Goal: Task Accomplishment & Management: Manage account settings

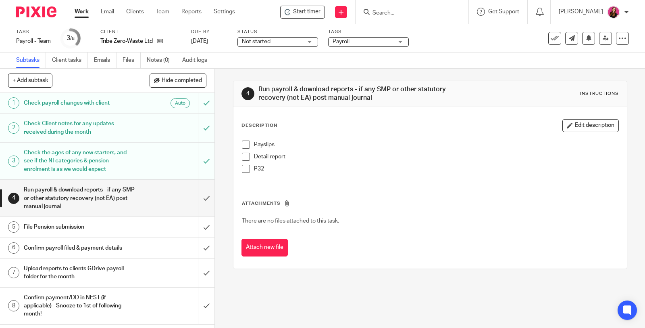
click at [245, 146] on span at bounding box center [246, 144] width 8 height 8
click at [245, 155] on span at bounding box center [246, 156] width 8 height 8
click at [244, 169] on span at bounding box center [246, 169] width 8 height 8
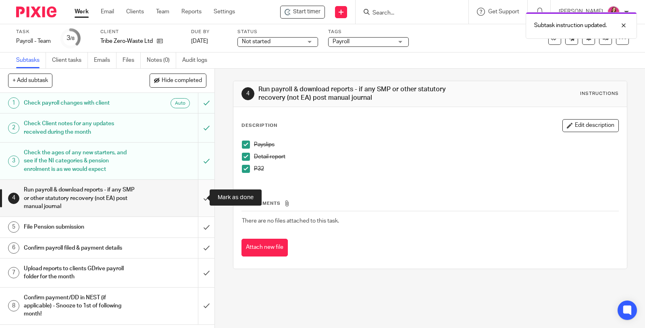
click at [198, 197] on input "submit" at bounding box center [107, 198] width 215 height 37
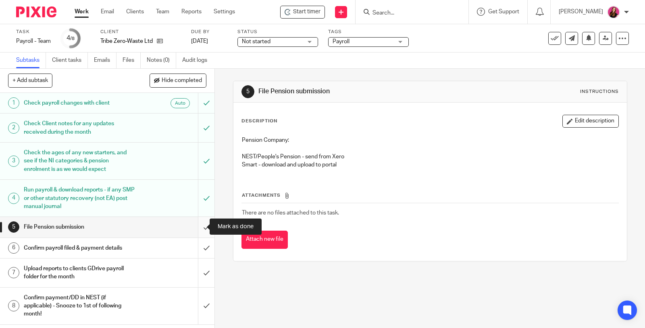
click at [198, 225] on input "submit" at bounding box center [107, 227] width 215 height 20
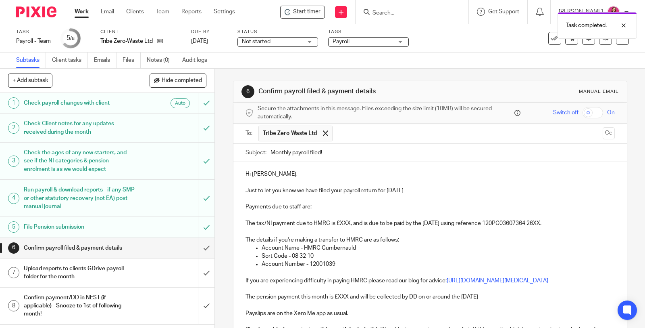
click at [320, 208] on p "Payments due to staff are:" at bounding box center [431, 207] width 370 height 8
click at [323, 208] on p "Payments due to staff are:" at bounding box center [431, 207] width 370 height 8
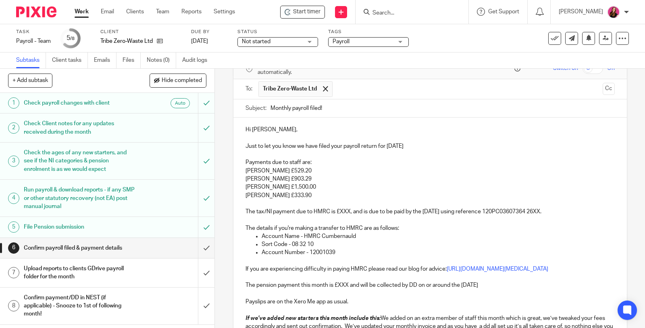
scroll to position [90, 0]
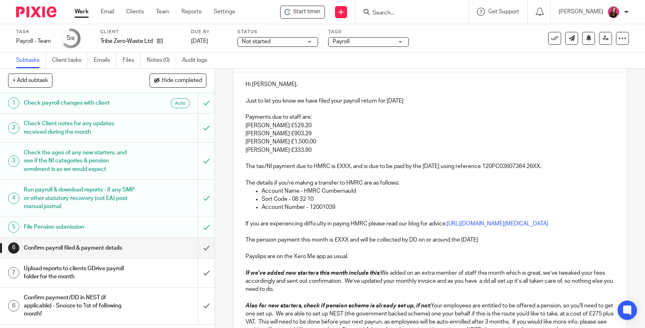
click at [348, 165] on p "The tax/NI payment due to HMRC is £XXX, and is due to be paid by the 22nd Octob…" at bounding box center [431, 162] width 370 height 17
click at [574, 164] on p "The tax/NI payment due to HMRC is £89.77, and is due to be paid by the 22nd Oct…" at bounding box center [431, 162] width 370 height 17
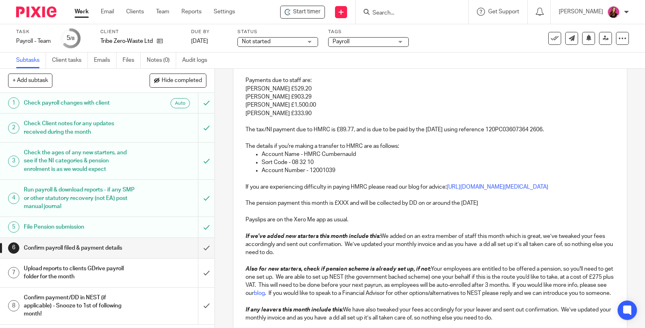
scroll to position [179, 0]
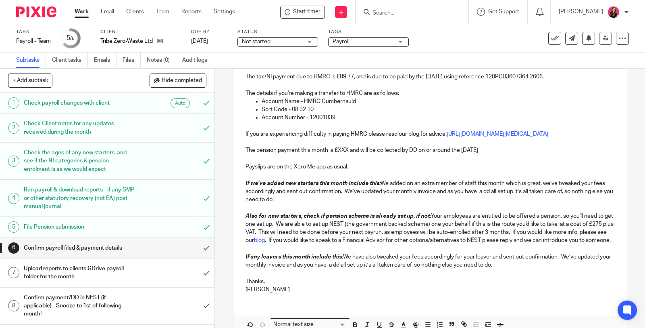
drag, startPoint x: 516, startPoint y: 157, endPoint x: 226, endPoint y: 147, distance: 290.2
click at [225, 148] on div "6 Confirm payroll filed & payment details Manual email Secure the attachments i…" at bounding box center [430, 198] width 430 height 259
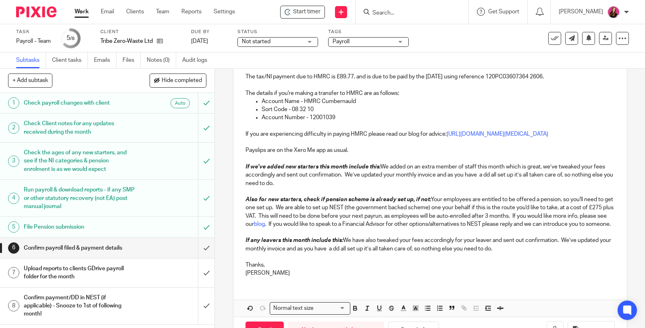
scroll to position [221, 0]
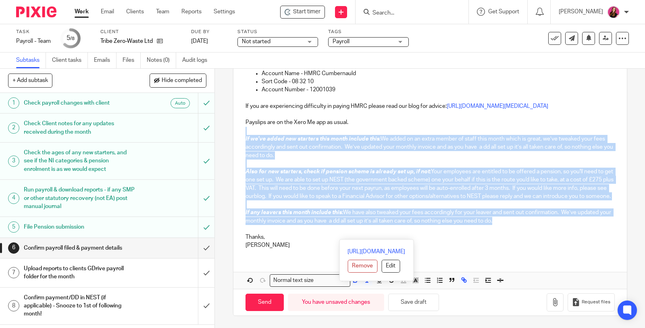
drag, startPoint x: 528, startPoint y: 224, endPoint x: 237, endPoint y: 126, distance: 307.3
click at [237, 126] on div "Hi Katie-Louise, Just to let you know we have filed your payroll return for Sep…" at bounding box center [431, 105] width 394 height 300
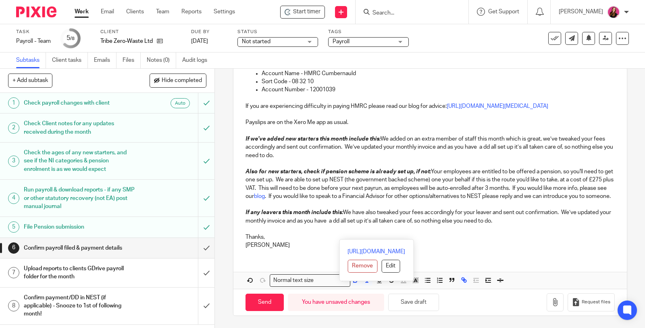
scroll to position [151, 0]
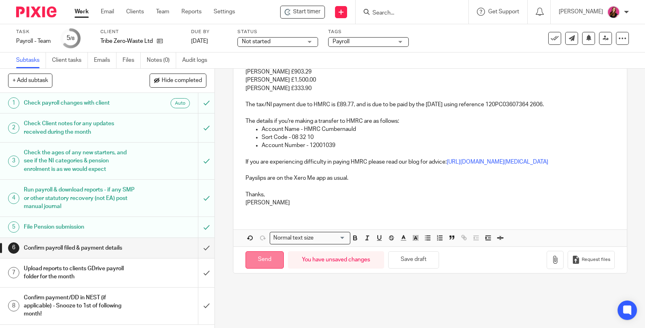
click at [275, 258] on input "Send" at bounding box center [265, 259] width 38 height 17
type input "Sent"
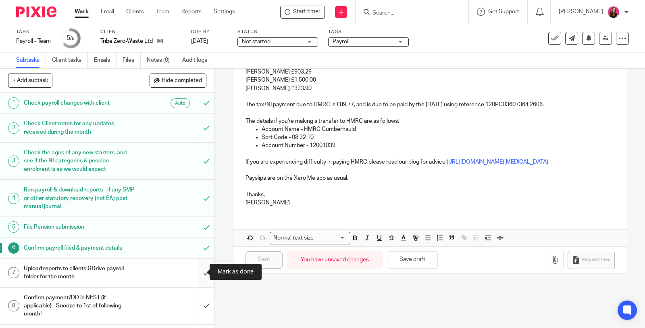
click at [196, 269] on input "submit" at bounding box center [107, 272] width 215 height 29
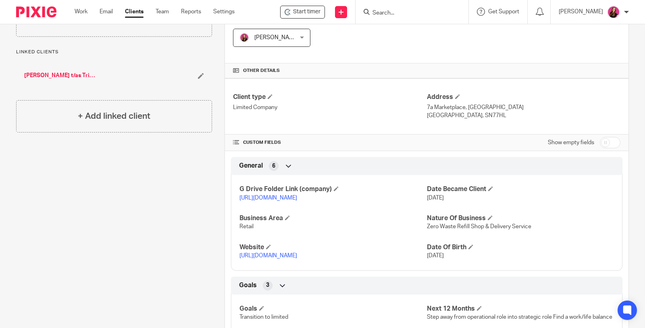
scroll to position [269, 0]
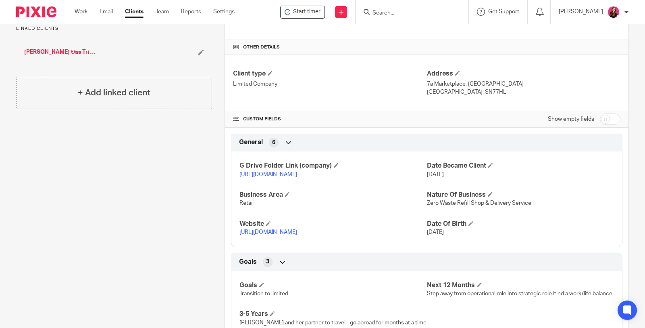
click at [292, 171] on link "[URL][DOMAIN_NAME]" at bounding box center [269, 174] width 58 height 6
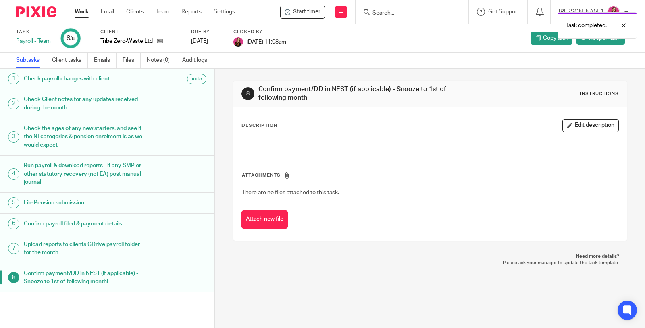
click at [82, 11] on link "Work" at bounding box center [82, 12] width 14 height 8
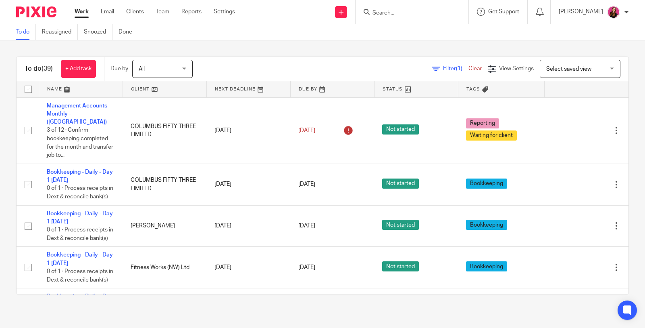
click at [401, 9] on form at bounding box center [415, 12] width 86 height 10
click at [399, 14] on input "Search" at bounding box center [408, 13] width 73 height 7
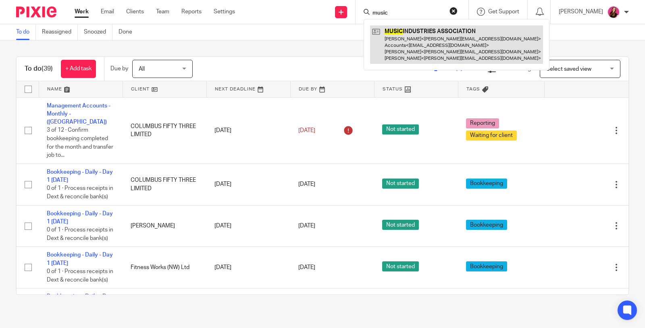
type input "music"
click at [441, 41] on link at bounding box center [456, 44] width 173 height 38
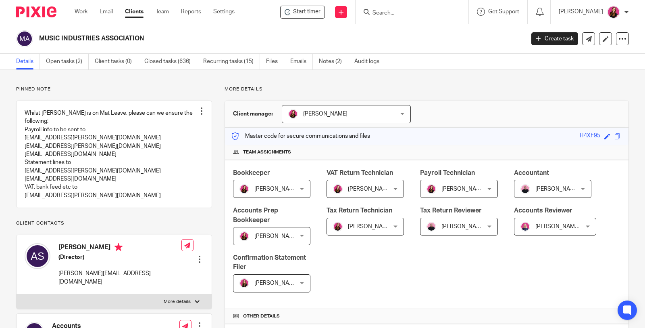
scroll to position [224, 0]
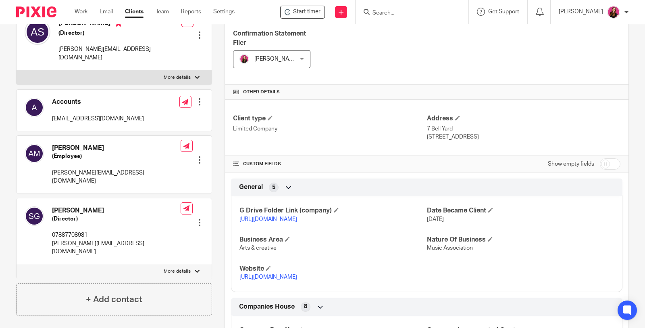
drag, startPoint x: 0, startPoint y: 0, endPoint x: 320, endPoint y: 215, distance: 384.9
click at [297, 216] on link "https://drive.google.com/drive/folders/1wyj64cxAs7VhW543pF8xbBZZaxRID6fO?usp=dr…" at bounding box center [269, 219] width 58 height 6
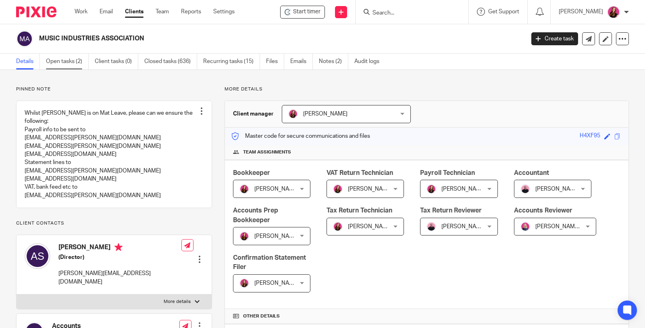
click at [66, 63] on link "Open tasks (2)" at bounding box center [67, 62] width 43 height 16
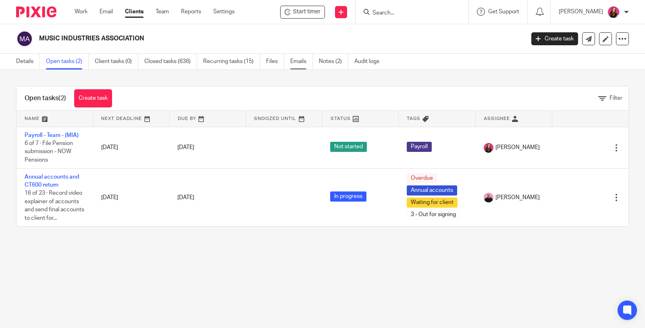
click at [303, 62] on link "Emails" at bounding box center [301, 62] width 23 height 16
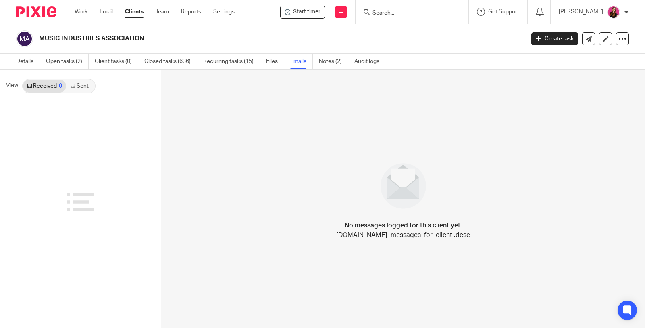
click at [88, 90] on link "Sent" at bounding box center [80, 85] width 28 height 13
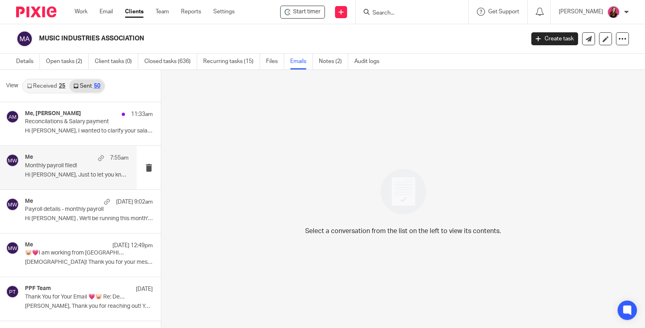
click at [80, 169] on div "Me 7:55am Monthly payroll filed! Hi Alice, Just to let you know we have..." at bounding box center [77, 167] width 104 height 27
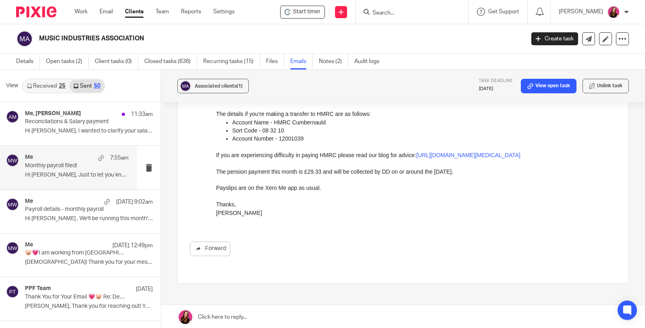
scroll to position [196, 0]
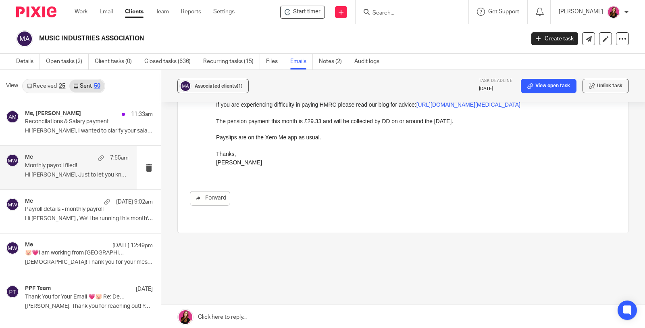
click at [220, 317] on link at bounding box center [403, 317] width 484 height 24
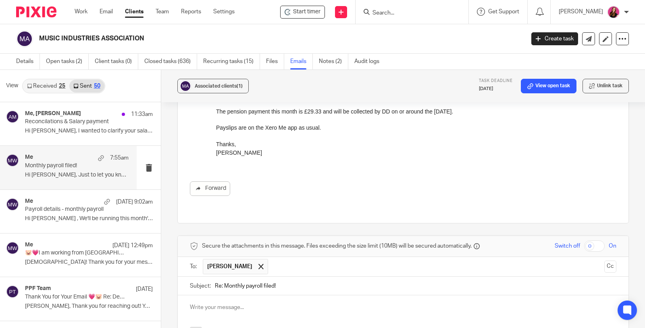
scroll to position [200, 0]
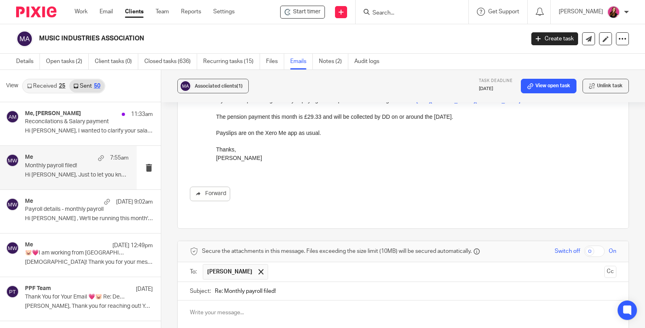
click at [215, 282] on input "Re: Monthly payroll filed!" at bounding box center [416, 291] width 402 height 18
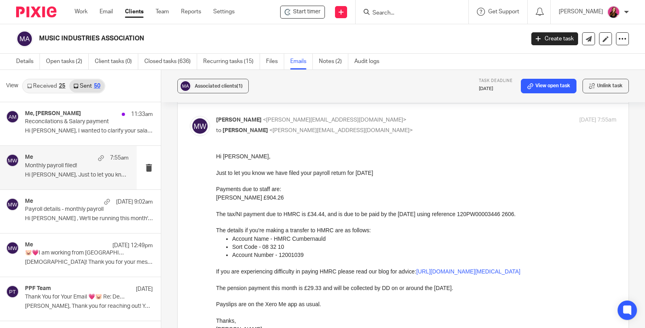
scroll to position [45, 0]
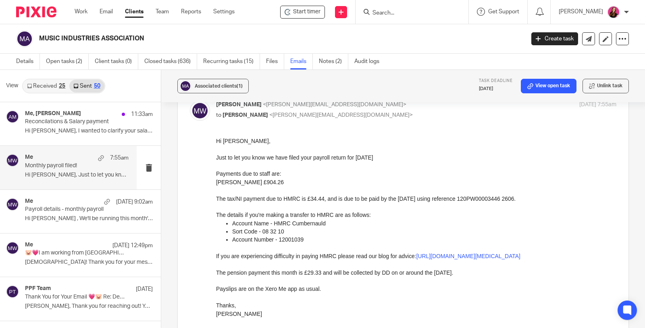
type input "UPDATED Re: Monthly payroll filed!"
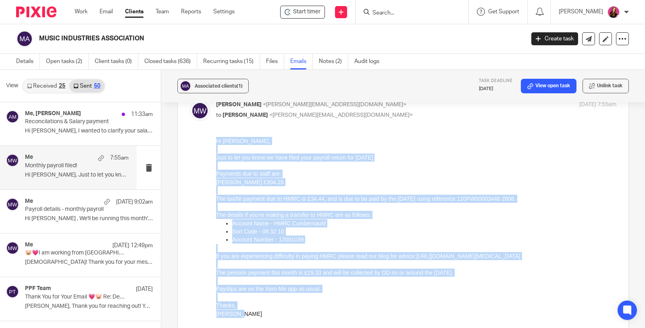
drag, startPoint x: 217, startPoint y: 140, endPoint x: 324, endPoint y: 318, distance: 207.0
click at [324, 317] on div "Hi Alice, Just to let you know we have filed your payroll return for September …" at bounding box center [416, 227] width 401 height 181
copy div "Hi Alice, Just to let you know we have filed your payroll return for September …"
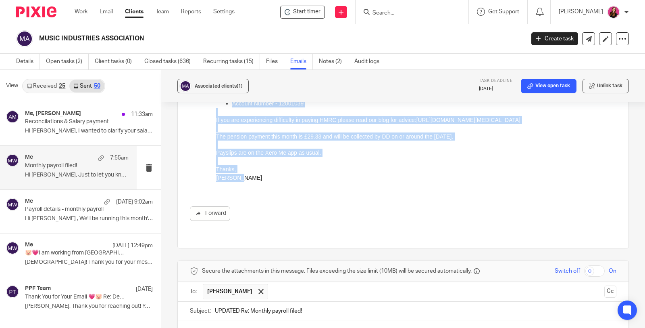
scroll to position [224, 0]
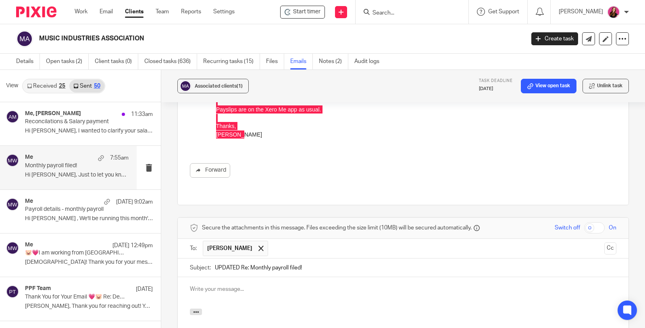
click at [284, 290] on div at bounding box center [403, 292] width 451 height 31
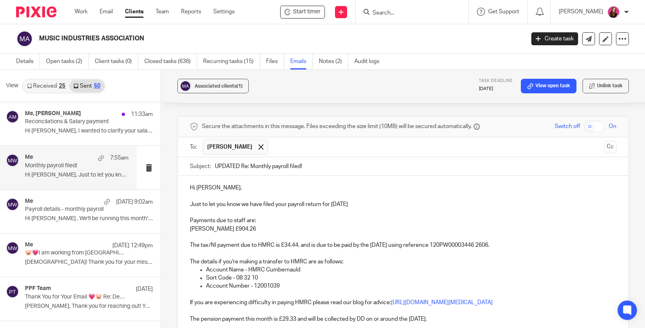
scroll to position [314, 0]
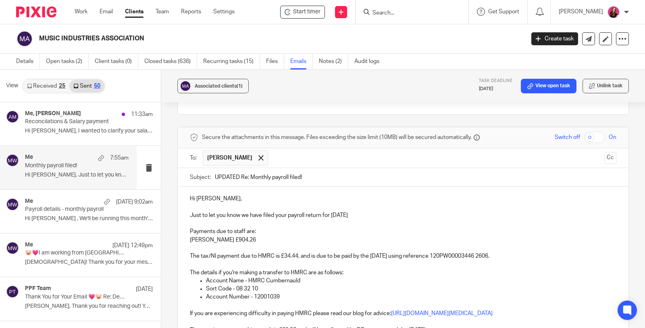
drag, startPoint x: 286, startPoint y: 205, endPoint x: 292, endPoint y: 202, distance: 6.7
click at [286, 211] on p "Just to let you know we have filed your payroll return for September 2025" at bounding box center [403, 215] width 427 height 8
click at [231, 236] on p "Alice £904.26" at bounding box center [403, 240] width 427 height 8
click at [297, 247] on p "The tax/NI payment due to HMRC is £34.44, and is due to be paid by the 22nd Oct…" at bounding box center [403, 252] width 427 height 17
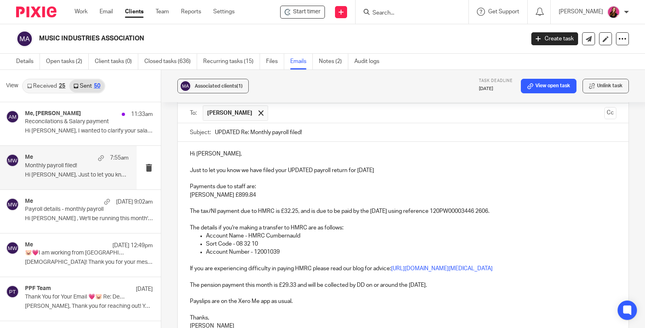
scroll to position [404, 0]
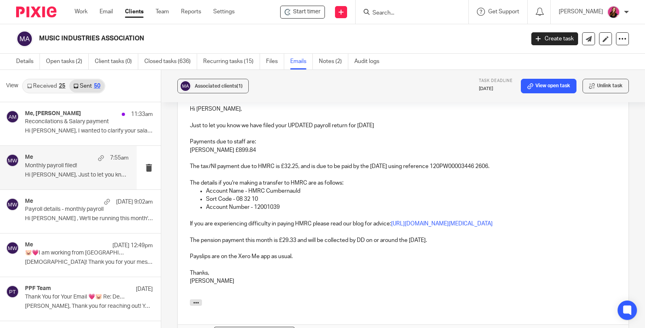
click at [295, 239] on p "The pension payment this month is £29.33 and will be collected by DD on or arou…" at bounding box center [403, 240] width 427 height 8
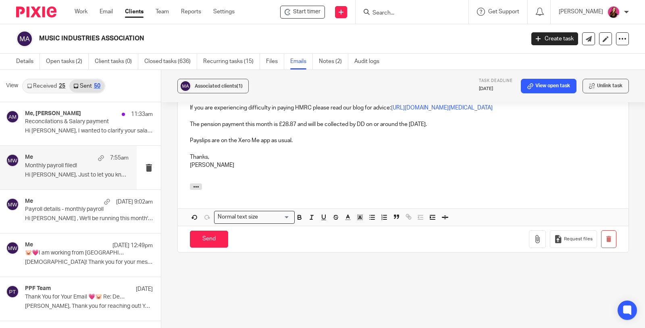
scroll to position [545, 0]
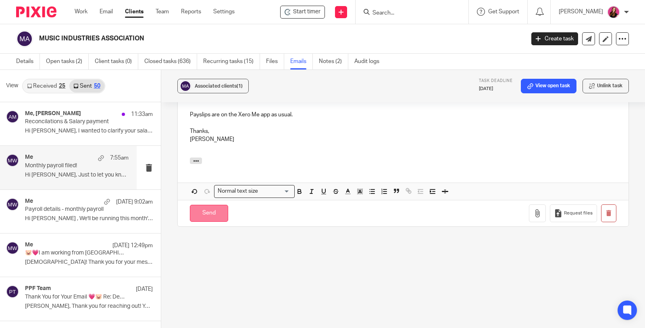
click at [205, 217] on input "Send" at bounding box center [209, 213] width 38 height 17
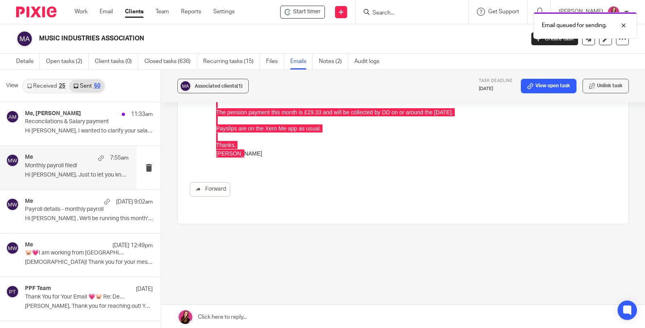
scroll to position [196, 0]
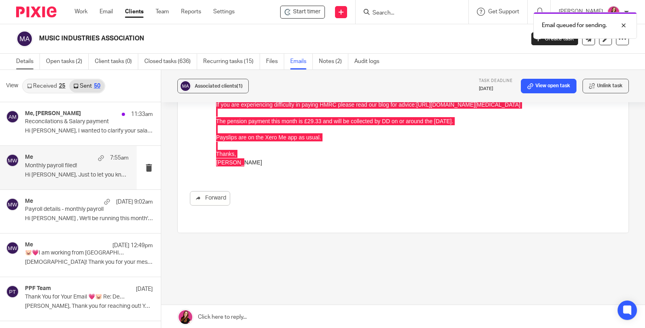
drag, startPoint x: 265, startPoint y: 17, endPoint x: 33, endPoint y: 62, distance: 237.0
click at [33, 62] on link "Details" at bounding box center [28, 62] width 24 height 16
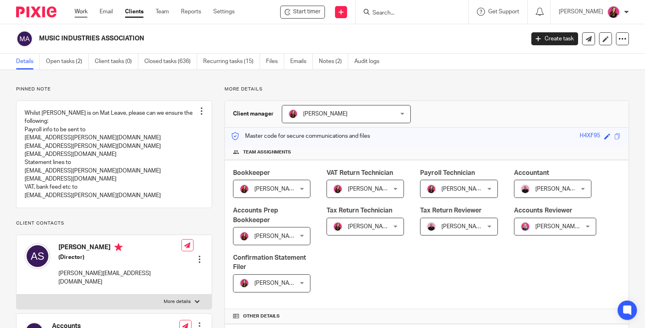
click at [84, 14] on link "Work" at bounding box center [81, 12] width 13 height 8
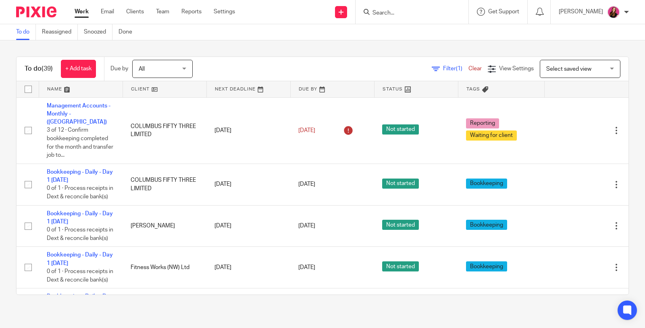
click at [315, 90] on link at bounding box center [333, 89] width 84 height 16
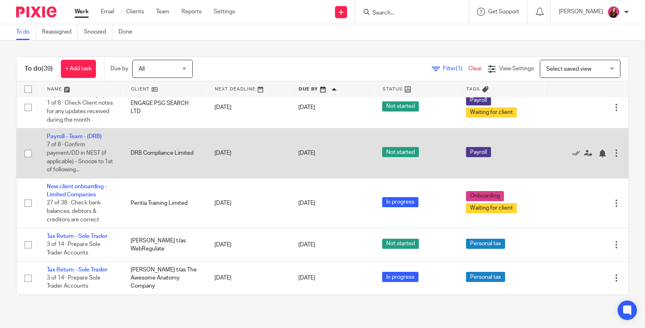
scroll to position [1692, 0]
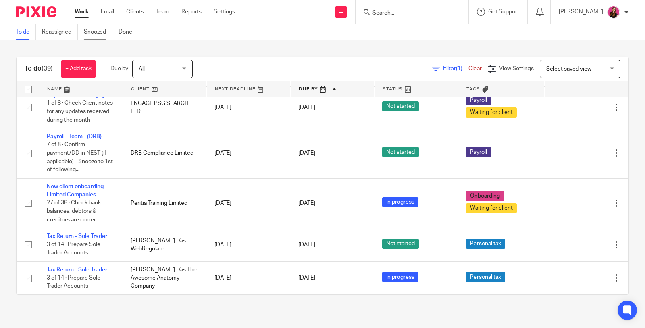
click at [93, 31] on link "Snoozed" at bounding box center [98, 32] width 29 height 16
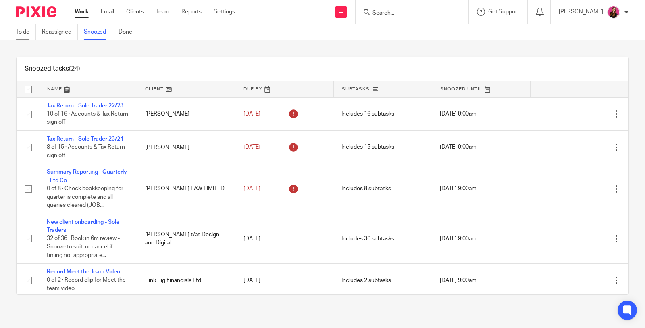
click at [23, 33] on link "To do" at bounding box center [26, 32] width 20 height 16
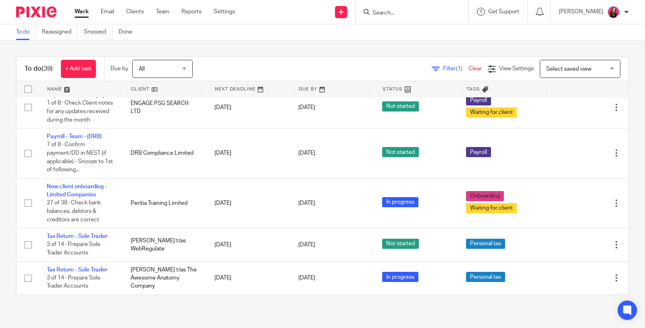
scroll to position [1692, 0]
click at [426, 13] on input "Search" at bounding box center [408, 13] width 73 height 7
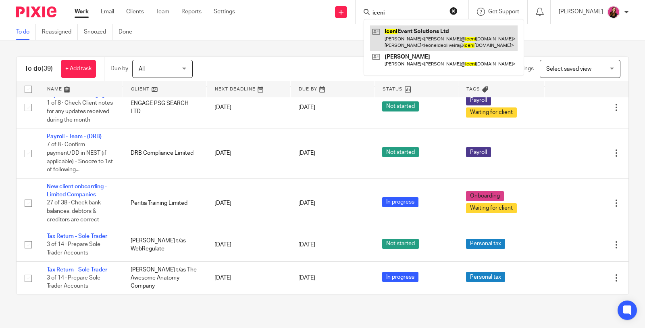
type input "iceni"
click at [428, 45] on link at bounding box center [444, 37] width 148 height 25
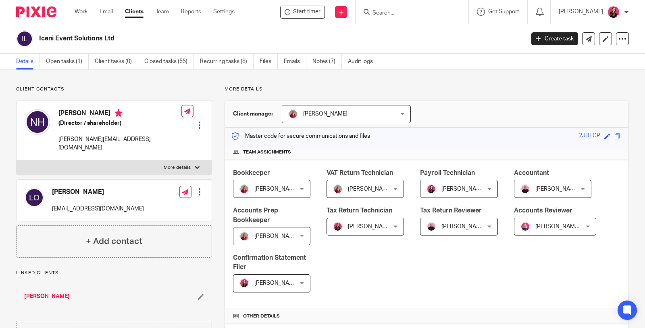
click at [81, 37] on h2 "Iceni Event Solutions Ltd" at bounding box center [231, 38] width 384 height 8
click at [64, 59] on link "Open tasks (1)" at bounding box center [67, 62] width 43 height 16
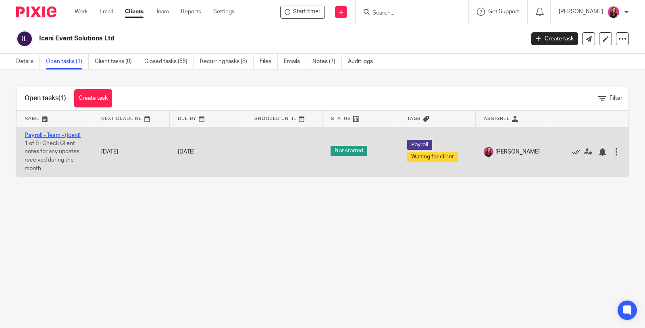
click at [65, 133] on link "Payroll - Team - (Iceni)" at bounding box center [53, 135] width 56 height 6
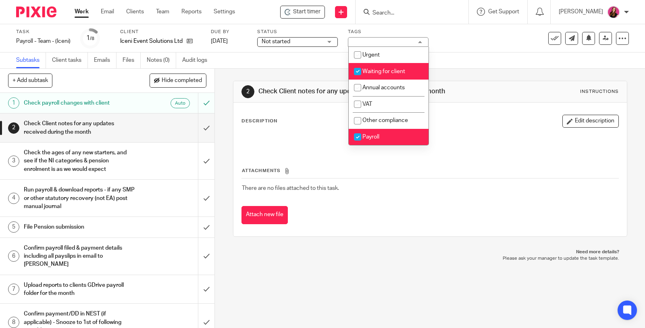
click at [403, 72] on span "Waiting for client" at bounding box center [384, 72] width 43 height 6
checkbox input "false"
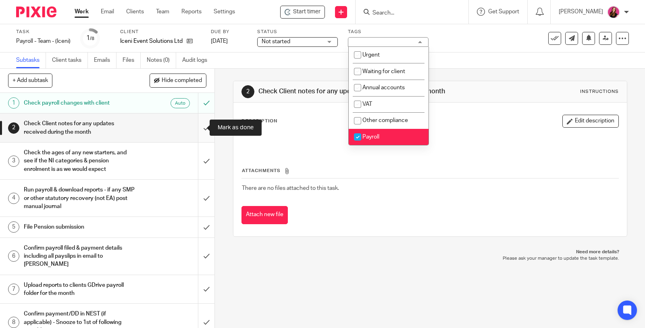
click at [196, 127] on input "submit" at bounding box center [107, 127] width 215 height 29
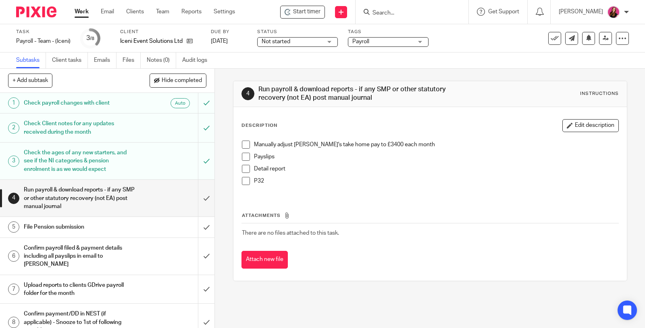
click at [242, 144] on span at bounding box center [246, 144] width 8 height 8
drag, startPoint x: 240, startPoint y: 157, endPoint x: 243, endPoint y: 160, distance: 4.4
click at [242, 157] on span at bounding box center [246, 156] width 8 height 8
click at [247, 169] on li "Detail report" at bounding box center [430, 171] width 377 height 12
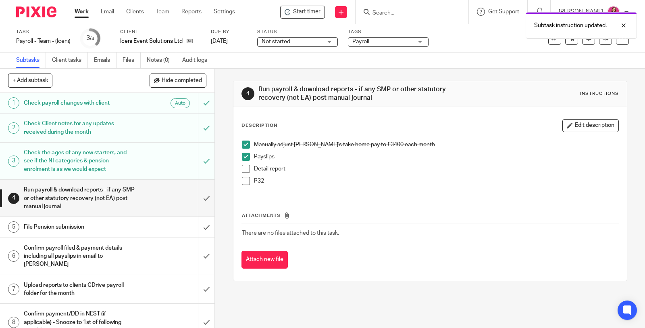
drag, startPoint x: 238, startPoint y: 168, endPoint x: 244, endPoint y: 172, distance: 6.9
click at [238, 168] on div "Manually adjust Nicky's take home pay to £3400 each month Payslips Detail repor…" at bounding box center [430, 165] width 385 height 58
click at [243, 170] on span at bounding box center [246, 169] width 8 height 8
click at [244, 178] on span at bounding box center [246, 181] width 8 height 8
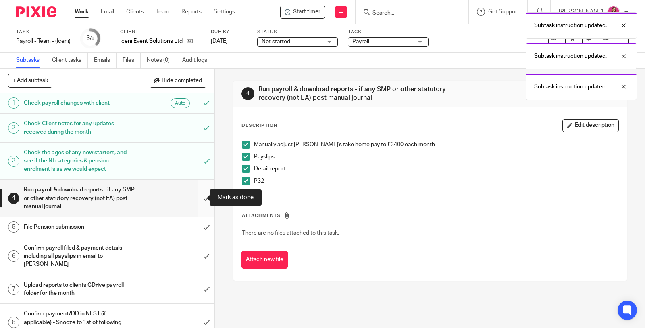
click at [200, 195] on input "submit" at bounding box center [107, 198] width 215 height 37
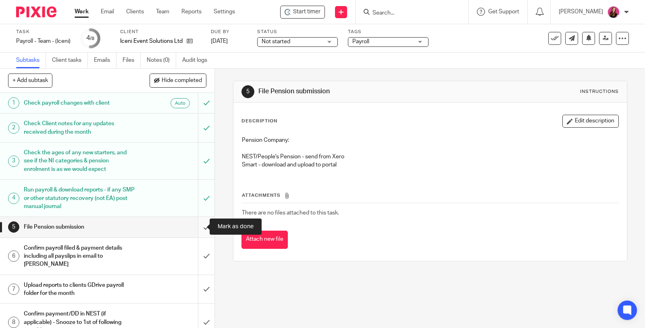
click at [196, 225] on input "submit" at bounding box center [107, 227] width 215 height 20
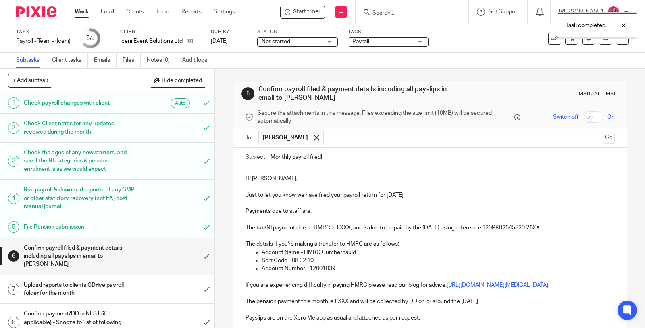
scroll to position [45, 0]
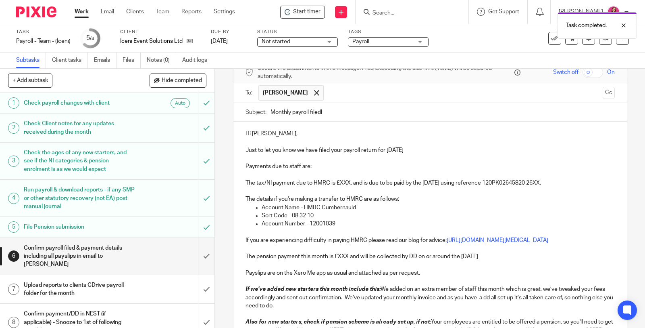
click at [317, 168] on p "Payments due to staff are:" at bounding box center [431, 166] width 370 height 8
click at [313, 166] on p "Payments due to staff are:" at bounding box center [431, 166] width 370 height 8
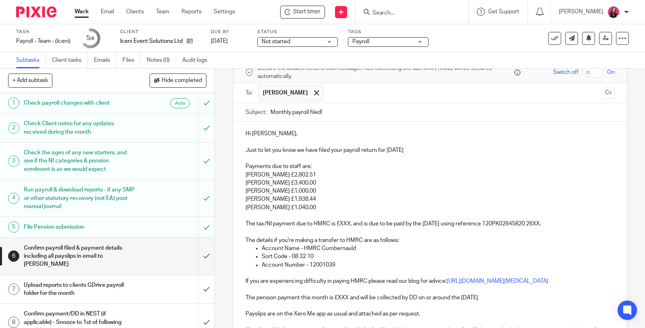
click at [346, 222] on p "The tax/NI payment due to HMRC is £XXX, and is due to be paid by the 22nd Octob…" at bounding box center [431, 219] width 370 height 17
drag, startPoint x: 583, startPoint y: 222, endPoint x: 591, endPoint y: 222, distance: 7.7
click at [584, 222] on p "The tax/NI payment due to HMRC is £2,150.06, and is due to be paid by the 22nd …" at bounding box center [431, 219] width 370 height 17
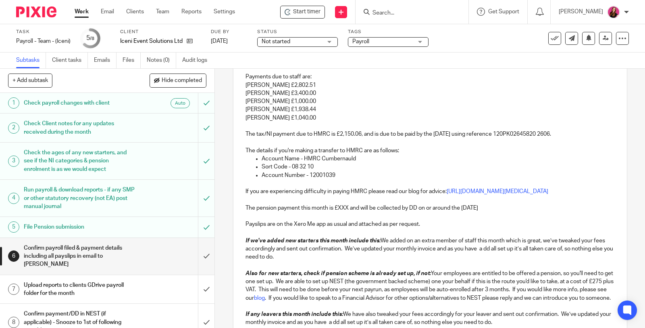
scroll to position [224, 0]
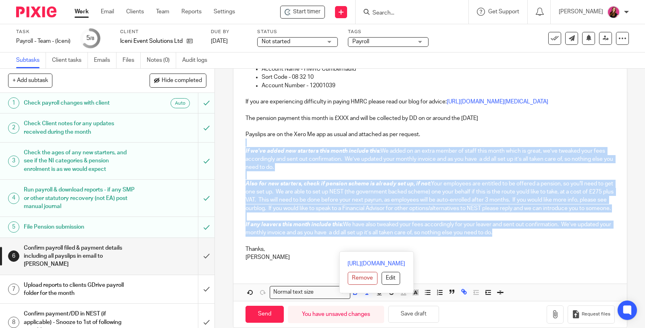
drag, startPoint x: 512, startPoint y: 247, endPoint x: 235, endPoint y: 142, distance: 296.5
click at [237, 148] on div "Hi Nicola, Just to let you know we have filed your payroll return for September…" at bounding box center [431, 104] width 394 height 325
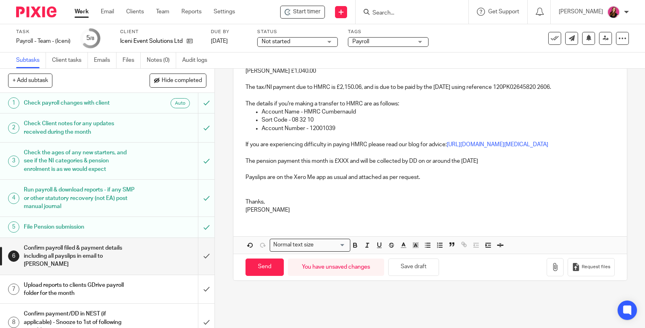
scroll to position [180, 0]
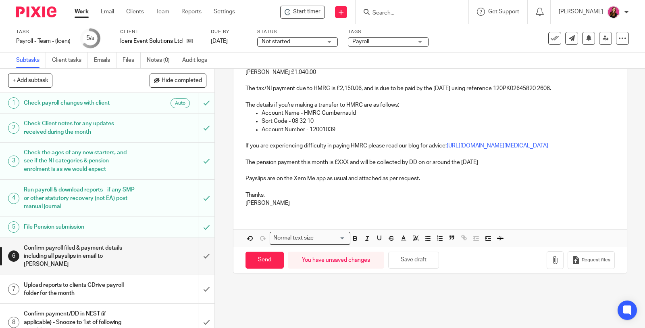
click at [346, 166] on p "The pension payment this month is £XXX and will be collected by DD on or around…" at bounding box center [431, 162] width 370 height 8
click at [514, 166] on p "The pension payment this month is £220.28 and will be collected by DD on or aro…" at bounding box center [431, 162] width 370 height 8
click at [273, 262] on input "Send" at bounding box center [265, 259] width 38 height 17
type input "Sent"
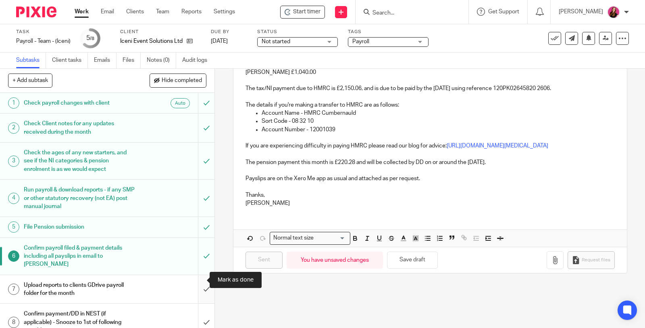
click at [197, 279] on input "submit" at bounding box center [107, 289] width 215 height 29
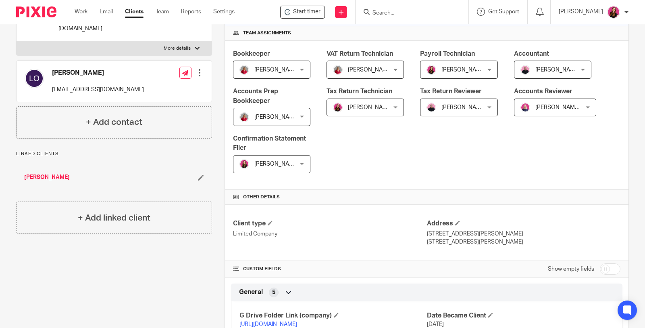
scroll to position [224, 0]
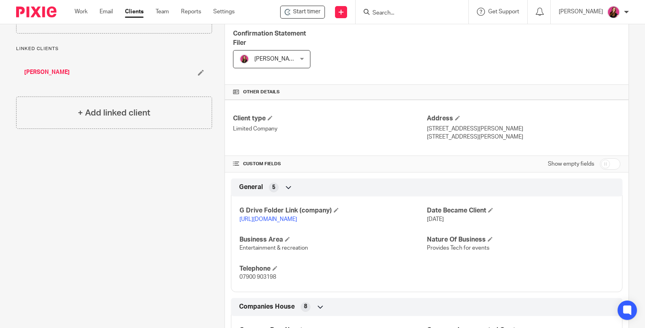
click at [297, 216] on link "https://drive.google.com/drive/folders/1xLeb2uA4_fIvuAy2mXzZ7jHLwFFdsUZp?usp=dr…" at bounding box center [269, 219] width 58 height 6
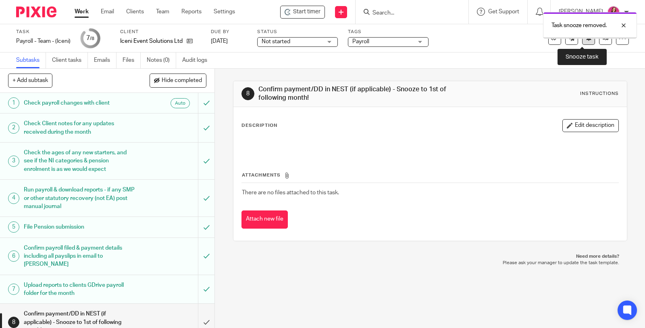
click at [586, 40] on icon at bounding box center [589, 38] width 6 height 6
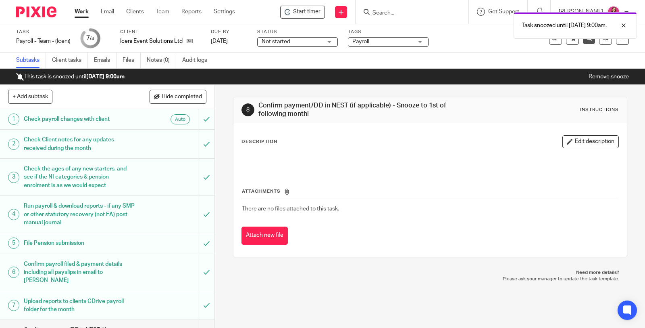
click at [79, 10] on link "Work" at bounding box center [82, 12] width 14 height 8
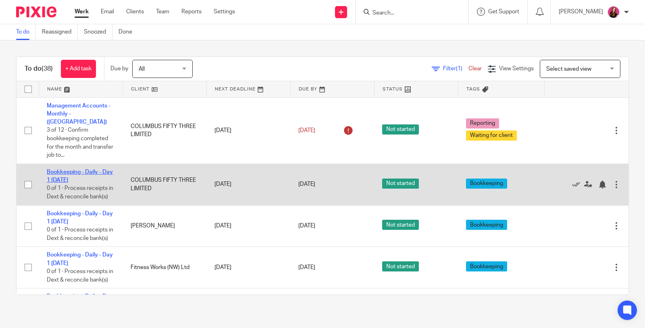
click at [74, 169] on link "Bookkeeping - Daily - Day 1 [DATE]" at bounding box center [80, 176] width 66 height 14
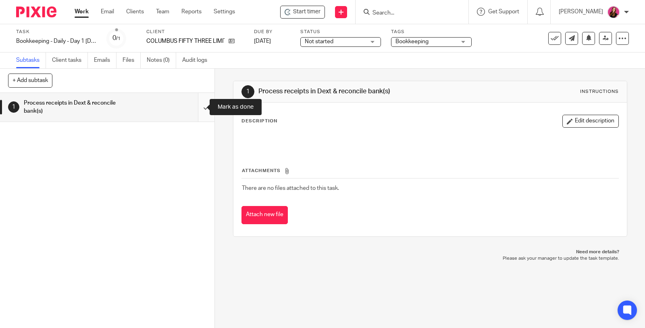
click at [197, 109] on input "submit" at bounding box center [107, 107] width 215 height 29
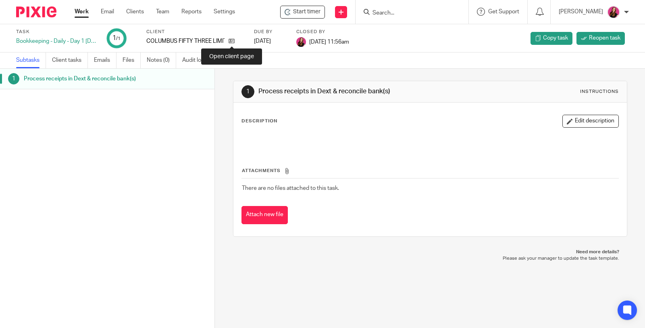
drag, startPoint x: 232, startPoint y: 41, endPoint x: 247, endPoint y: 17, distance: 28.9
click at [232, 41] on icon at bounding box center [232, 41] width 6 height 6
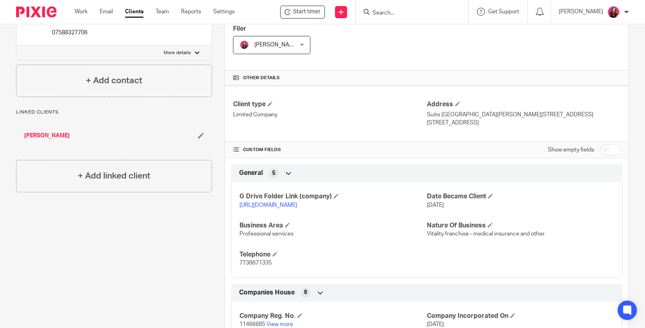
scroll to position [269, 0]
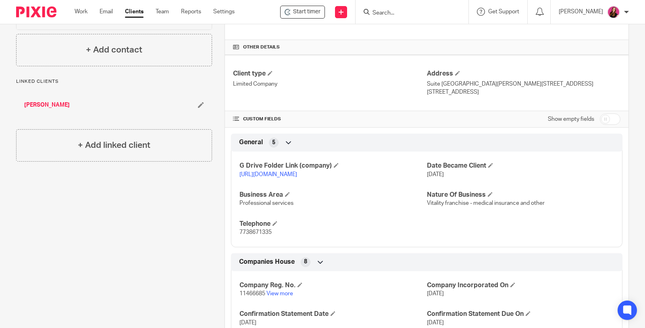
click at [284, 171] on link "[URL][DOMAIN_NAME]" at bounding box center [269, 174] width 58 height 6
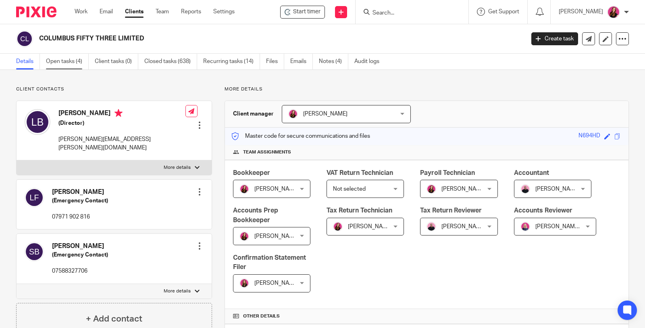
click at [65, 61] on link "Open tasks (4)" at bounding box center [67, 62] width 43 height 16
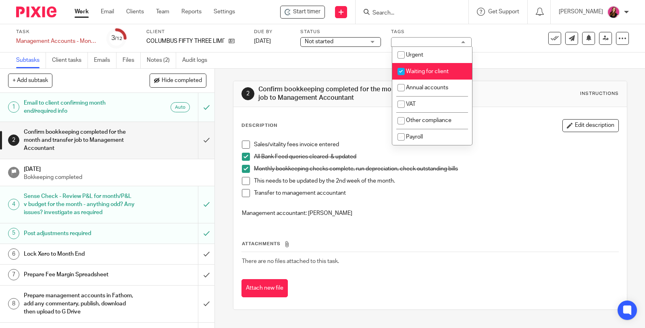
click at [434, 70] on span "Waiting for client" at bounding box center [427, 72] width 43 height 6
checkbox input "false"
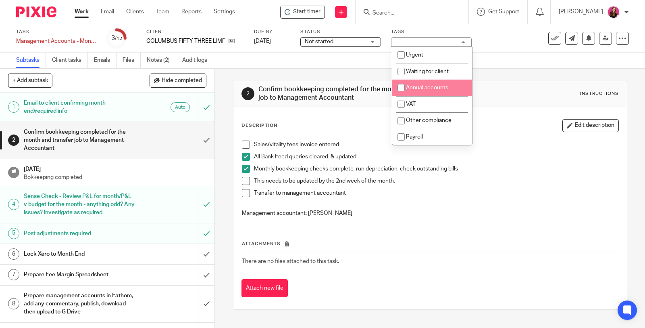
click at [245, 146] on span at bounding box center [246, 144] width 8 height 8
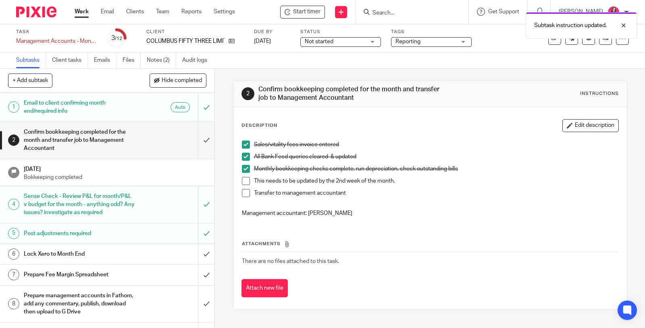
click at [243, 178] on span at bounding box center [246, 181] width 8 height 8
click at [245, 192] on span at bounding box center [246, 193] width 8 height 8
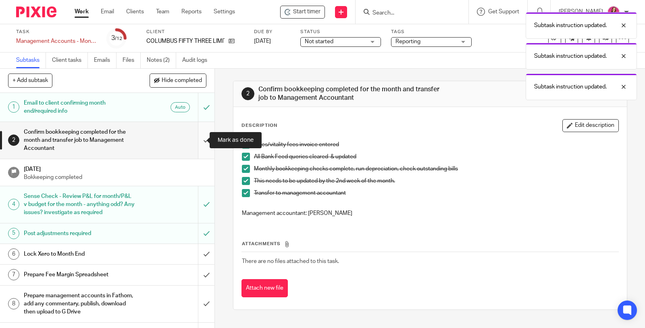
click at [198, 138] on input "submit" at bounding box center [107, 140] width 215 height 37
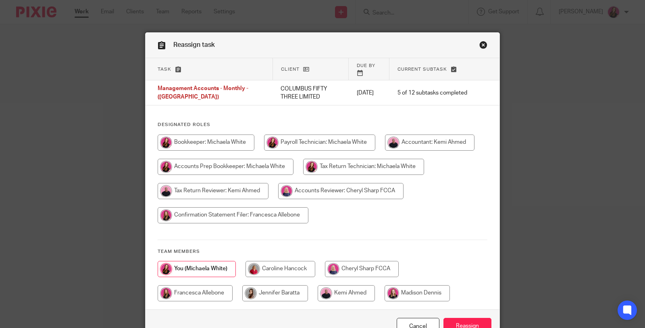
click at [366, 285] on input "radio" at bounding box center [346, 293] width 57 height 16
radio input "true"
click at [464, 317] on input "Reassign" at bounding box center [468, 325] width 48 height 17
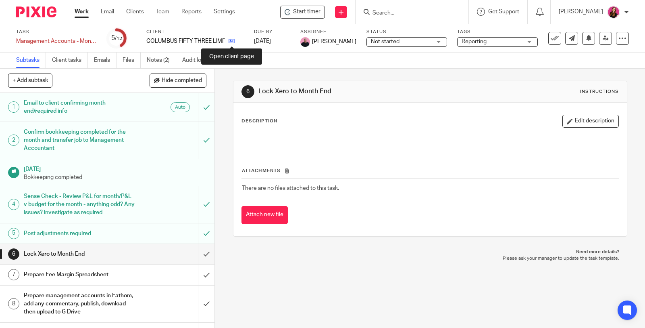
click at [233, 44] on icon at bounding box center [232, 41] width 6 height 6
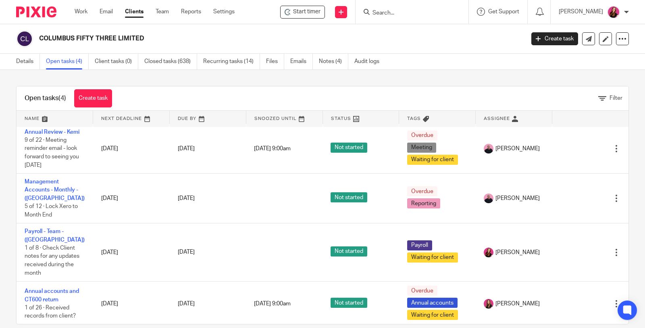
scroll to position [4, 0]
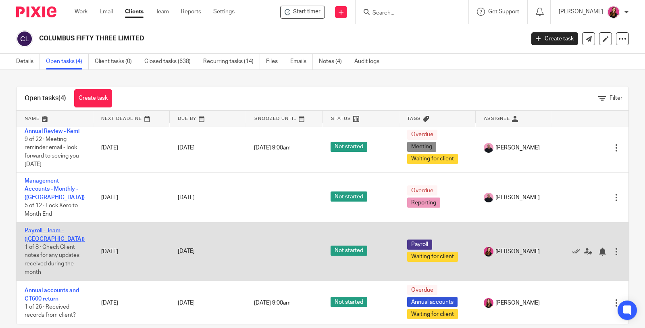
click at [40, 228] on link "Payroll - Team - ([GEOGRAPHIC_DATA])" at bounding box center [55, 235] width 60 height 14
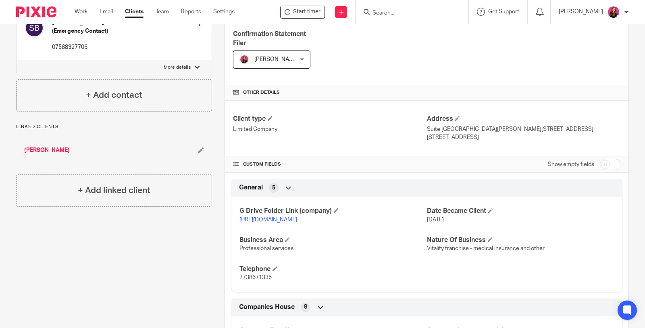
scroll to position [224, 0]
click at [297, 216] on link "[URL][DOMAIN_NAME]" at bounding box center [269, 219] width 58 height 6
